Goal: Information Seeking & Learning: Learn about a topic

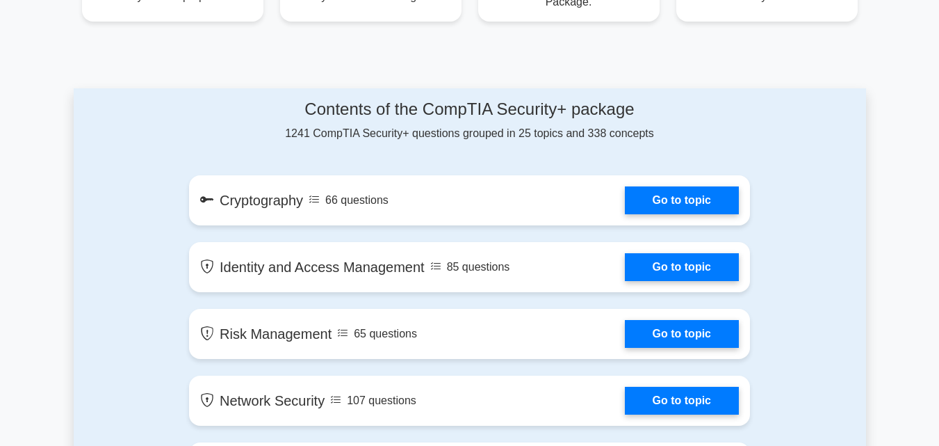
scroll to position [637, 0]
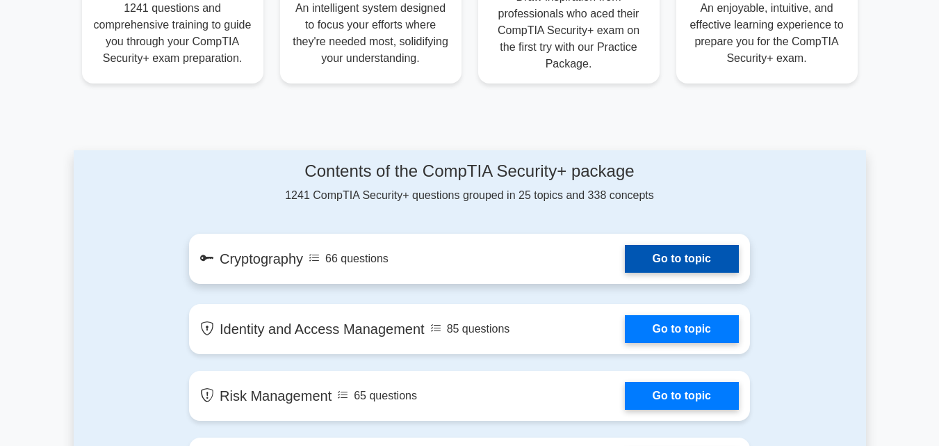
click at [706, 267] on link "Go to topic" at bounding box center [682, 259] width 114 height 28
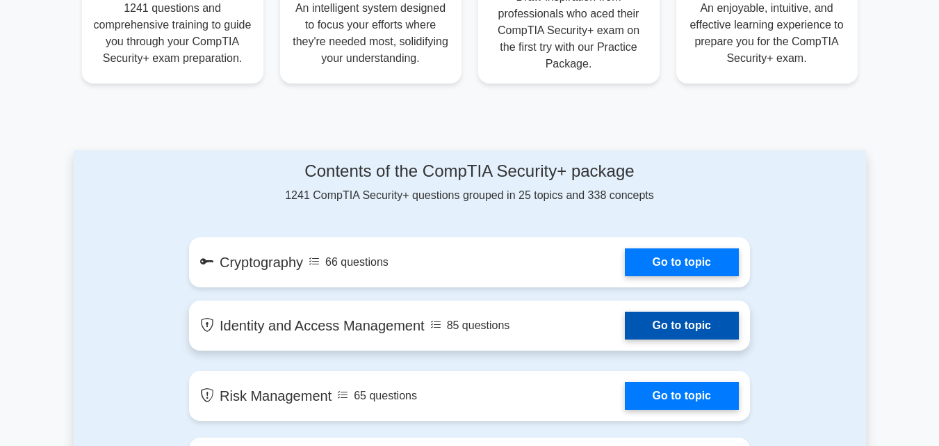
click at [642, 331] on link "Go to topic" at bounding box center [682, 325] width 114 height 28
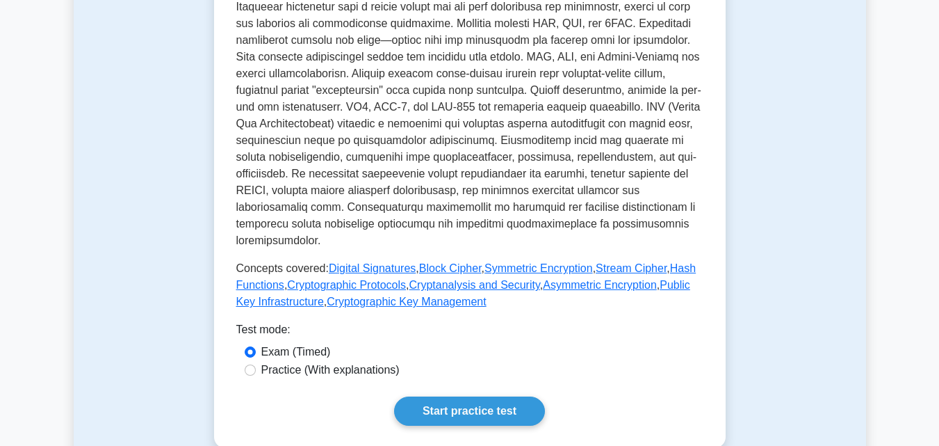
scroll to position [551, 0]
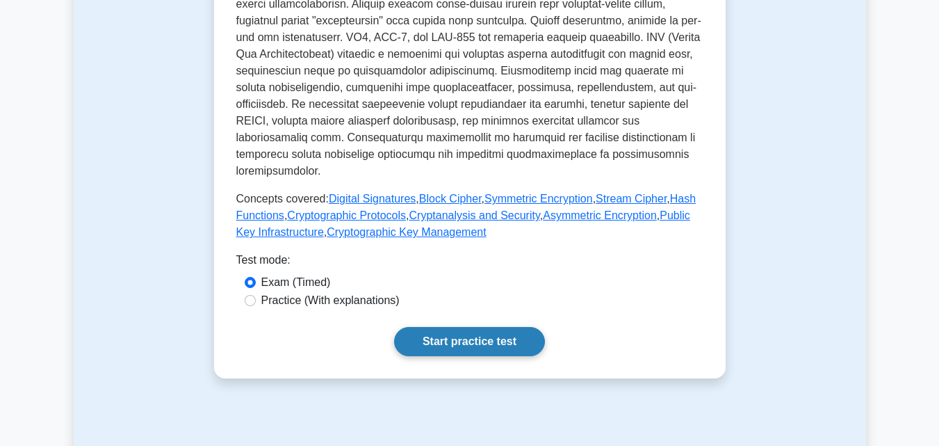
click at [434, 327] on link "Start practice test" at bounding box center [469, 341] width 151 height 29
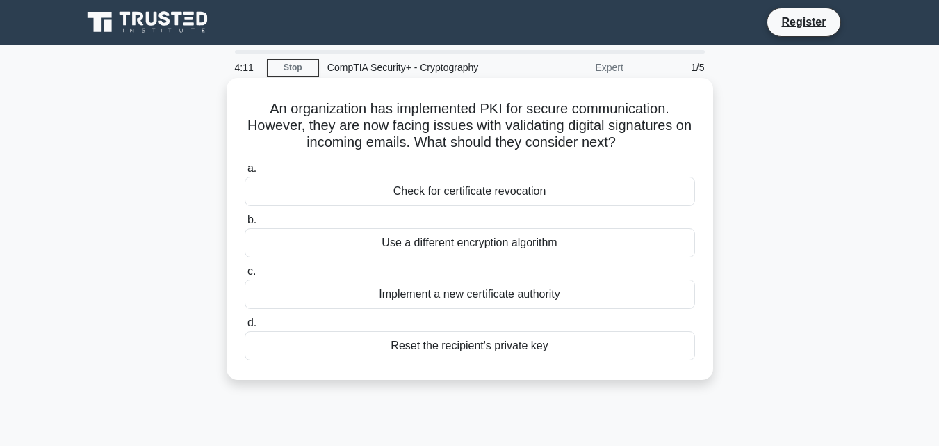
click at [461, 241] on div "Use a different encryption algorithm" at bounding box center [470, 242] width 451 height 29
click at [245, 225] on input "b. Use a different encryption algorithm" at bounding box center [245, 220] width 0 height 9
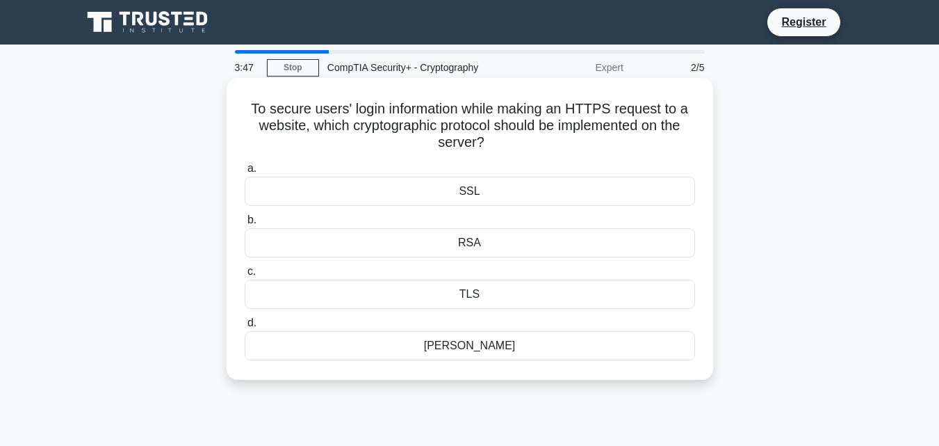
click at [485, 256] on div "RSA" at bounding box center [470, 242] width 451 height 29
click at [245, 225] on input "b. RSA" at bounding box center [245, 220] width 0 height 9
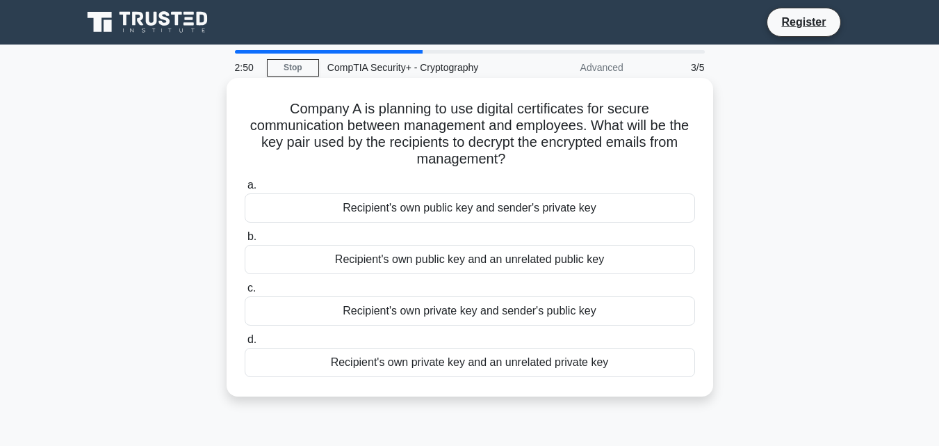
click at [527, 311] on div "Recipient's own private key and sender's public key" at bounding box center [470, 310] width 451 height 29
click at [245, 293] on input "c. Recipient's own private key and sender's public key" at bounding box center [245, 288] width 0 height 9
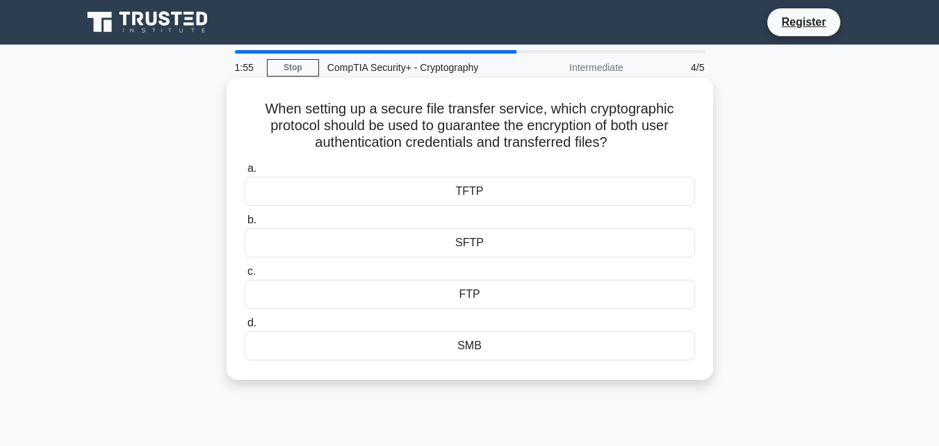
click at [488, 242] on div "SFTP" at bounding box center [470, 242] width 451 height 29
click at [245, 225] on input "b. SFTP" at bounding box center [245, 220] width 0 height 9
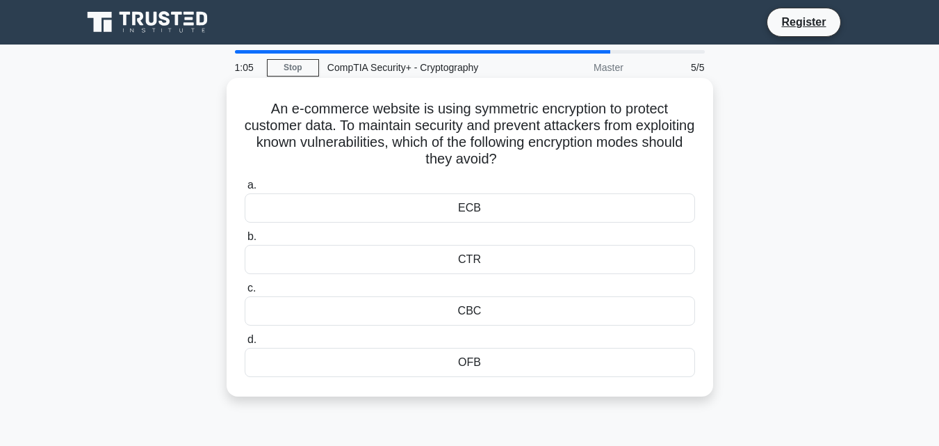
click at [469, 259] on div "CTR" at bounding box center [470, 259] width 451 height 29
click at [245, 241] on input "b. CTR" at bounding box center [245, 236] width 0 height 9
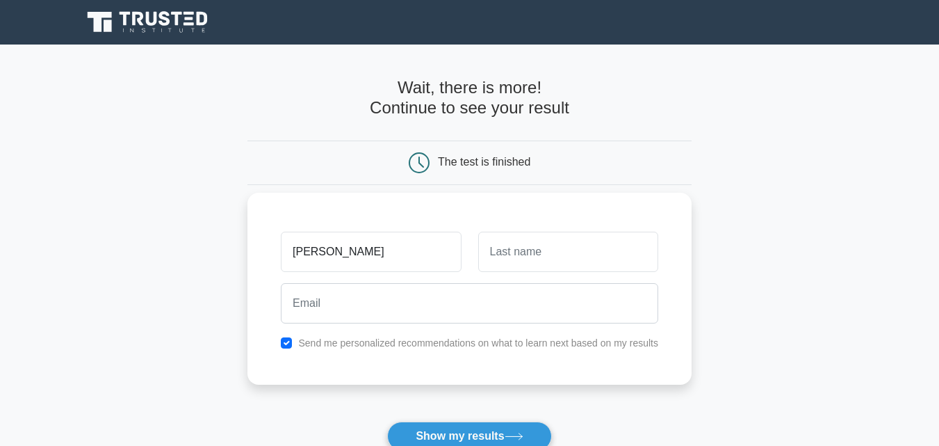
type input "Lavanya"
click at [544, 261] on input "text" at bounding box center [568, 252] width 180 height 40
type input "KR"
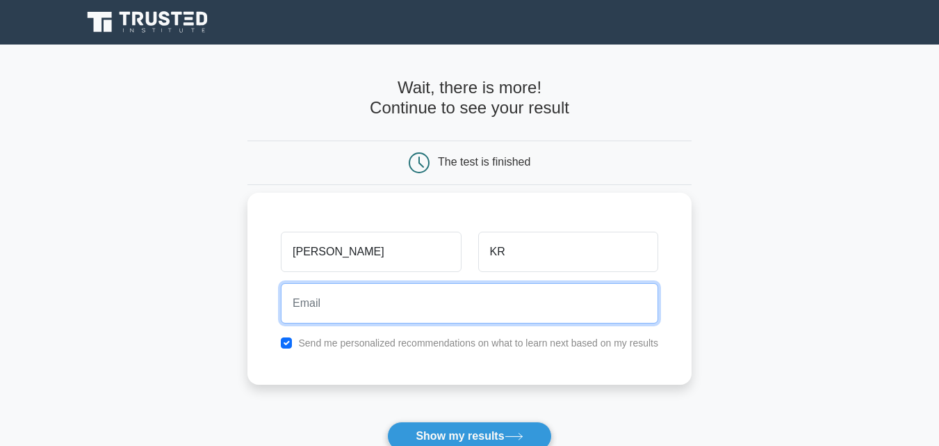
click at [467, 309] on input "email" at bounding box center [470, 303] width 378 height 40
type input "lavanyarajaram2011@gmail.com"
click at [387, 421] on button "Show my results" at bounding box center [469, 435] width 164 height 29
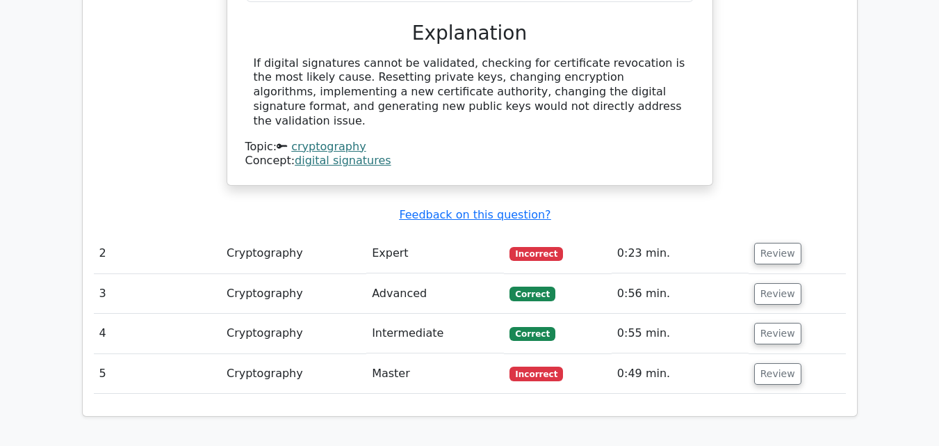
scroll to position [1323, 0]
click at [768, 242] on button "Review" at bounding box center [777, 253] width 47 height 22
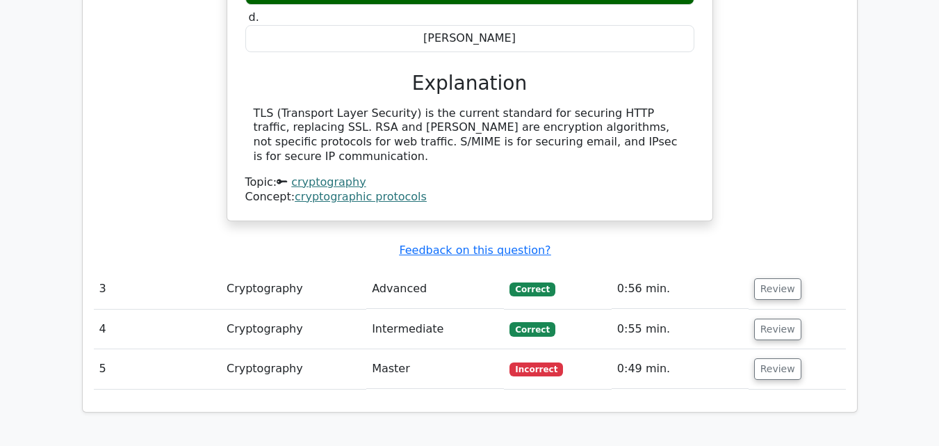
scroll to position [1808, 0]
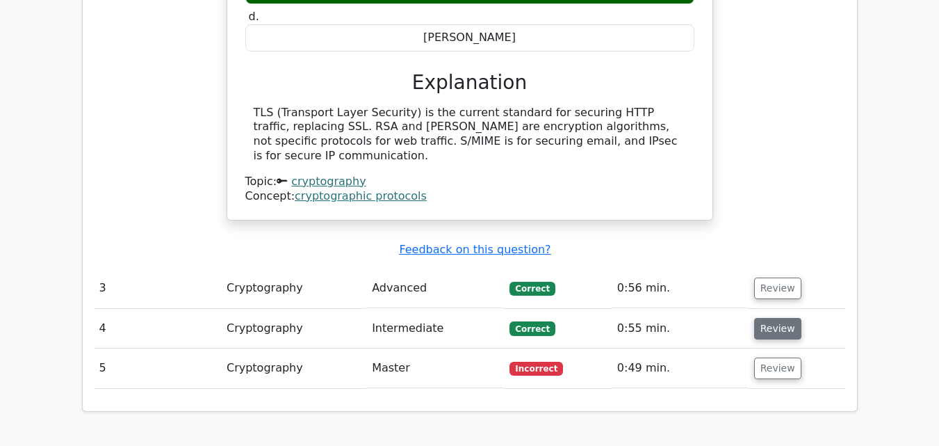
click at [770, 318] on button "Review" at bounding box center [777, 329] width 47 height 22
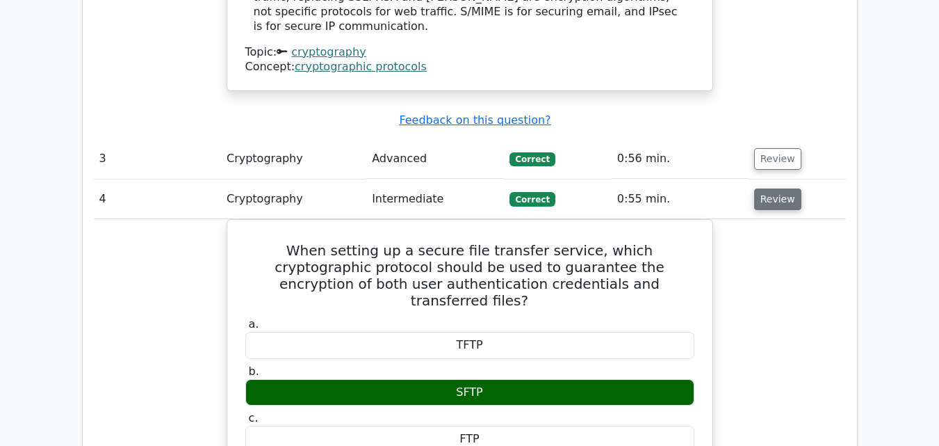
scroll to position [1937, 0]
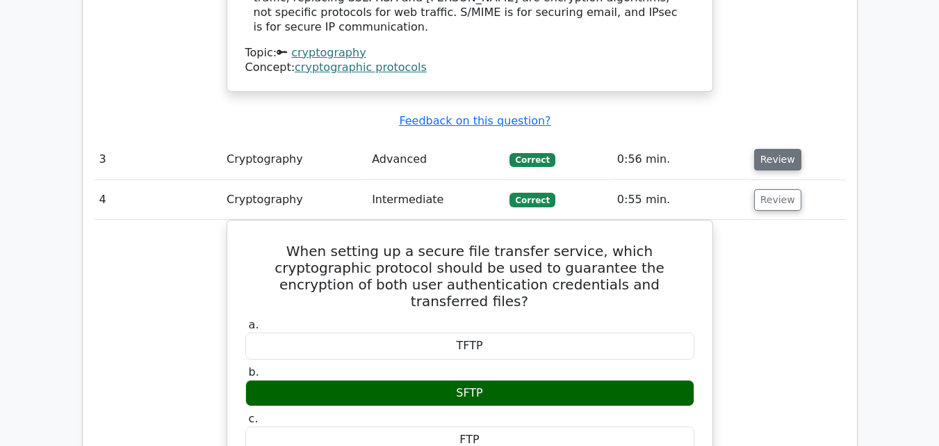
click at [778, 149] on button "Review" at bounding box center [777, 160] width 47 height 22
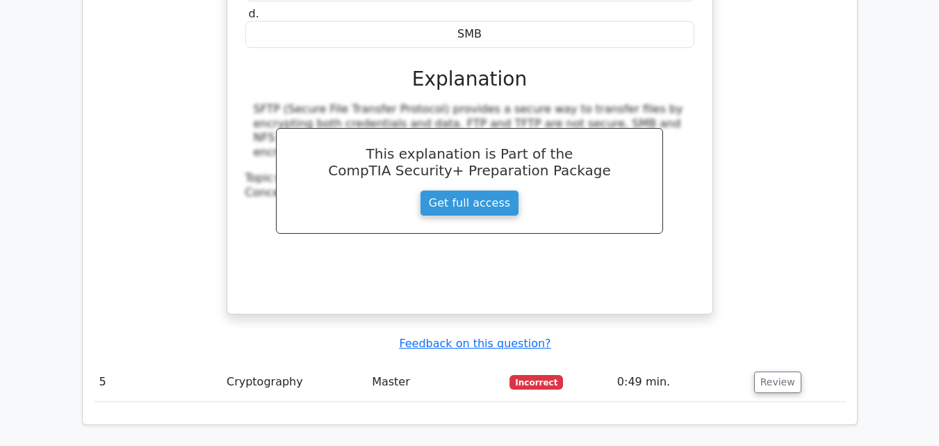
scroll to position [2984, 0]
click at [770, 371] on button "Review" at bounding box center [777, 382] width 47 height 22
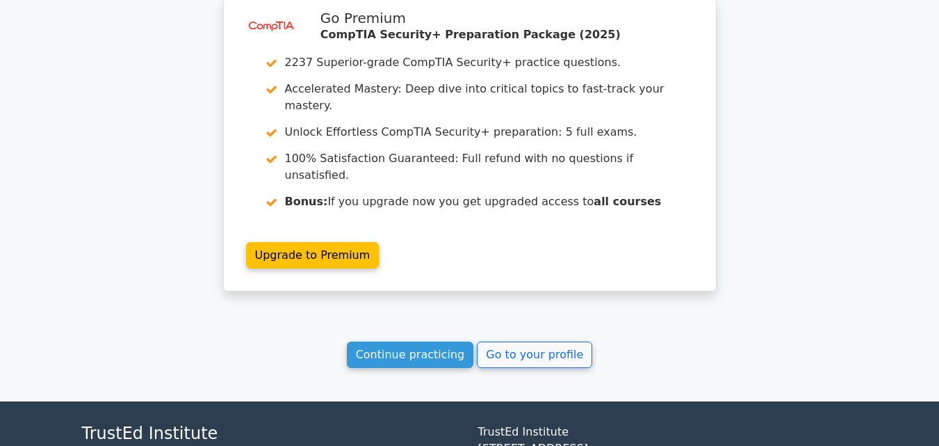
scroll to position [3965, 0]
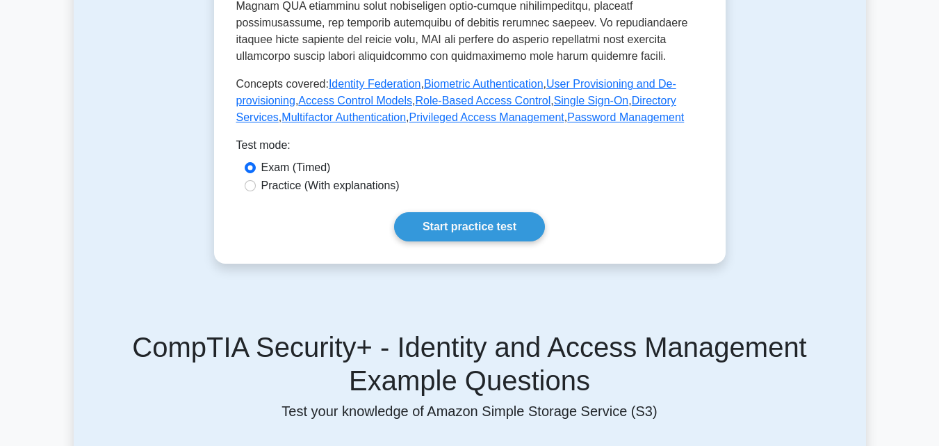
scroll to position [670, 0]
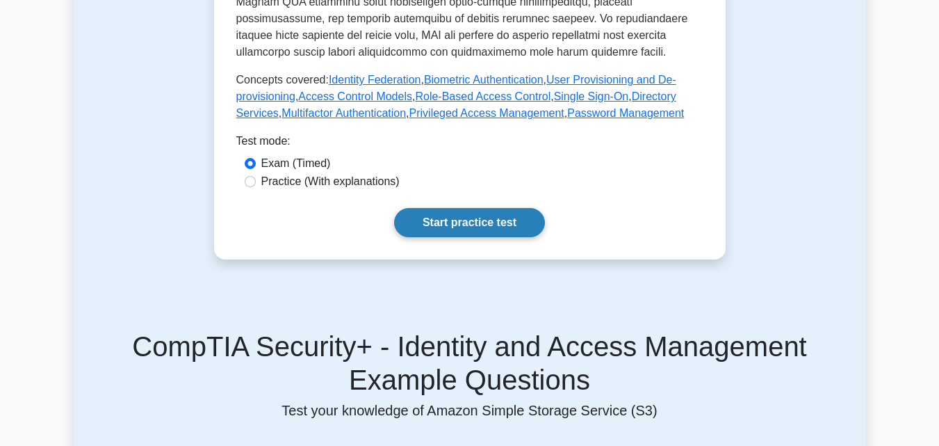
click at [462, 208] on link "Start practice test" at bounding box center [469, 222] width 151 height 29
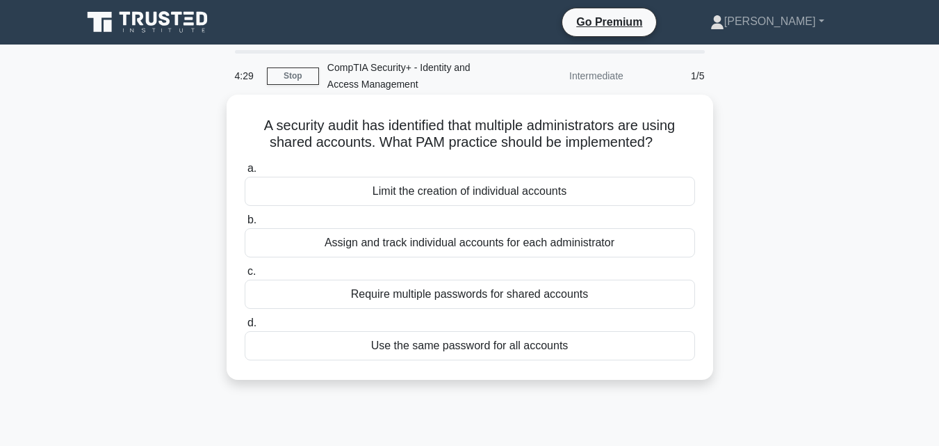
click at [476, 293] on div "Require multiple passwords for shared accounts" at bounding box center [470, 293] width 451 height 29
click at [245, 276] on input "c. Require multiple passwords for shared accounts" at bounding box center [245, 271] width 0 height 9
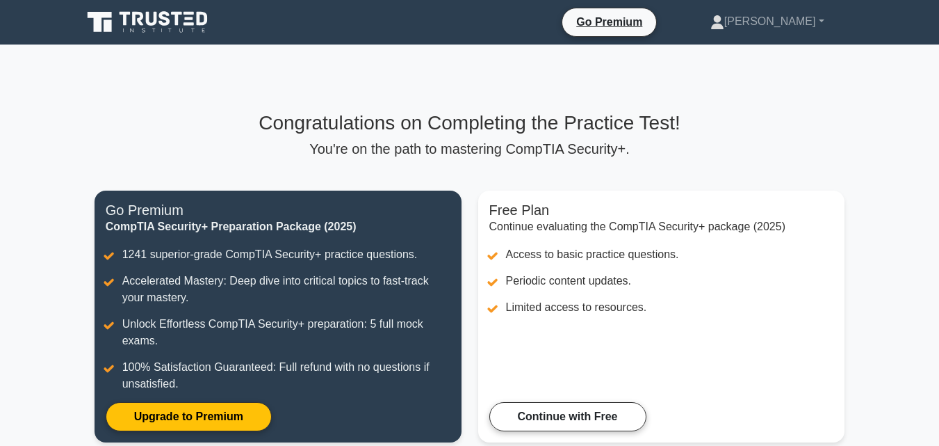
click at [680, 160] on div "Congratulations on Completing the Practice Test! You're on the path to masterin…" at bounding box center [470, 285] width 768 height 348
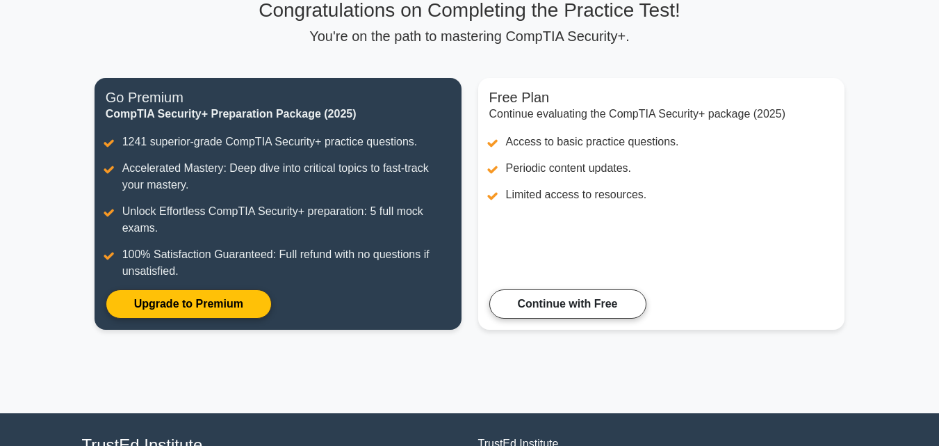
scroll to position [113, 0]
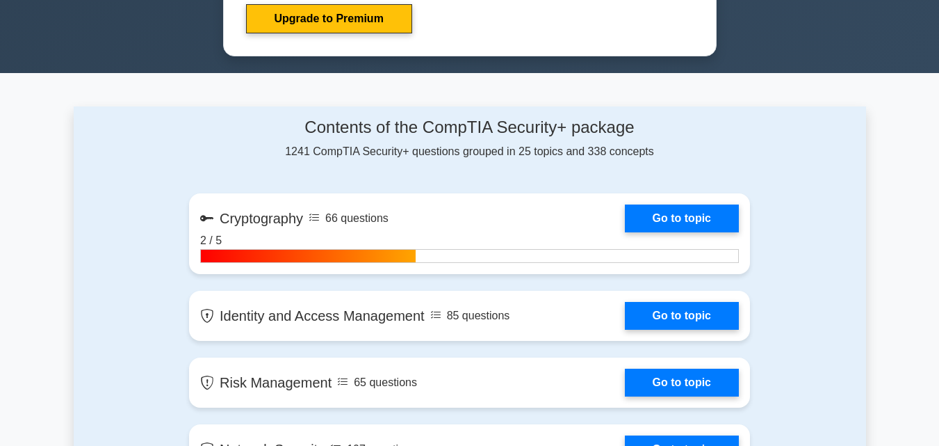
scroll to position [763, 0]
